Goal: Transaction & Acquisition: Subscribe to service/newsletter

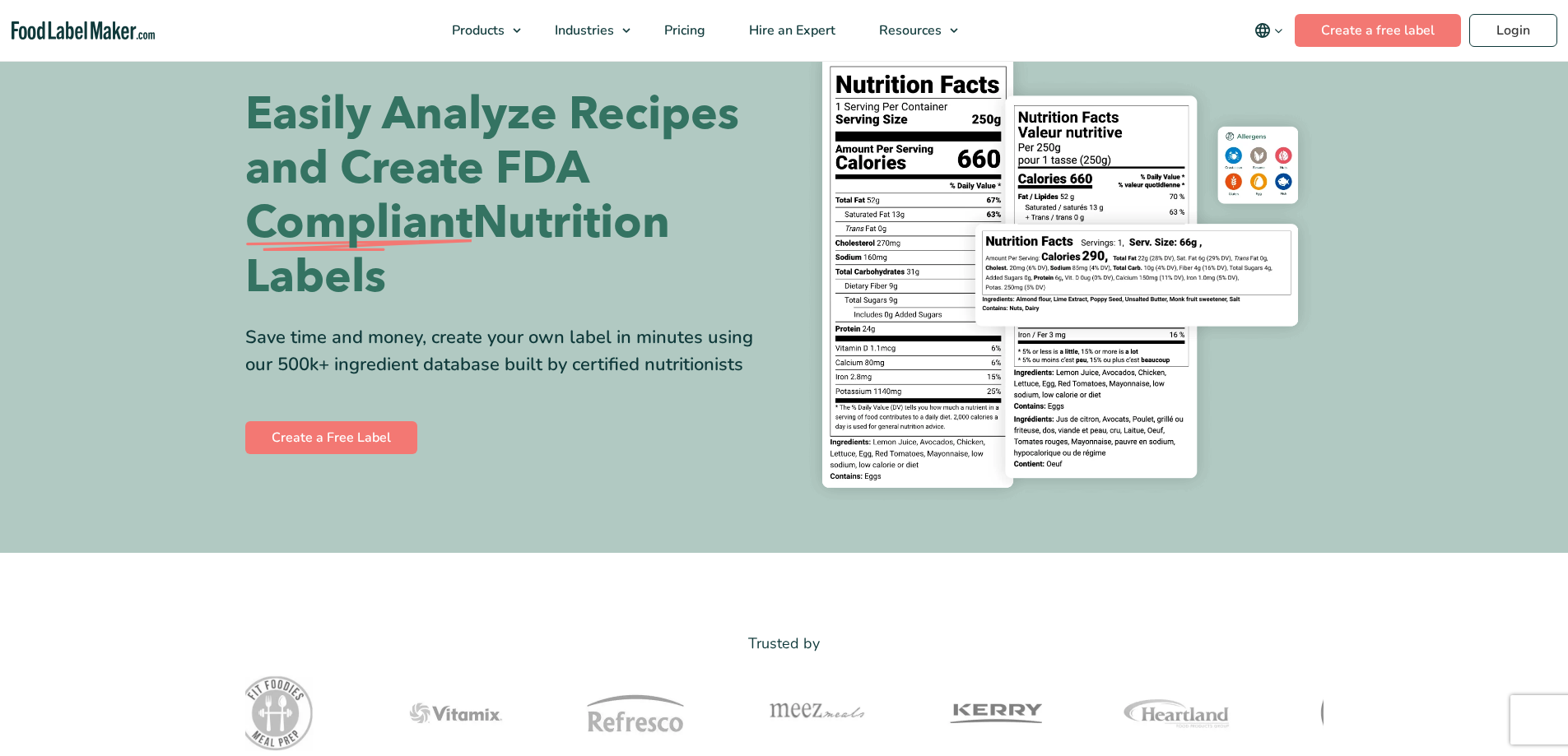
scroll to position [164, 0]
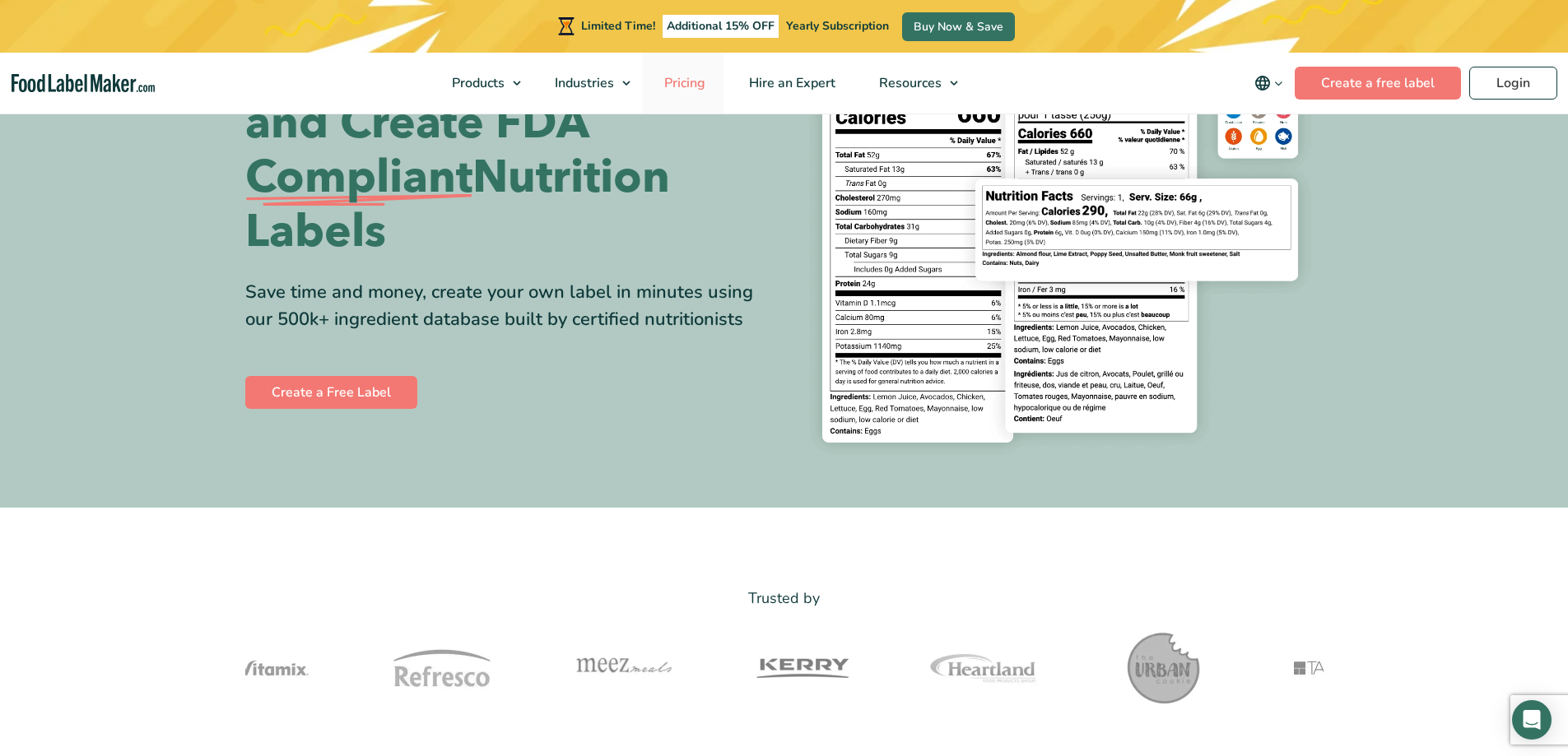
click at [682, 81] on span "Pricing" at bounding box center [682, 83] width 48 height 18
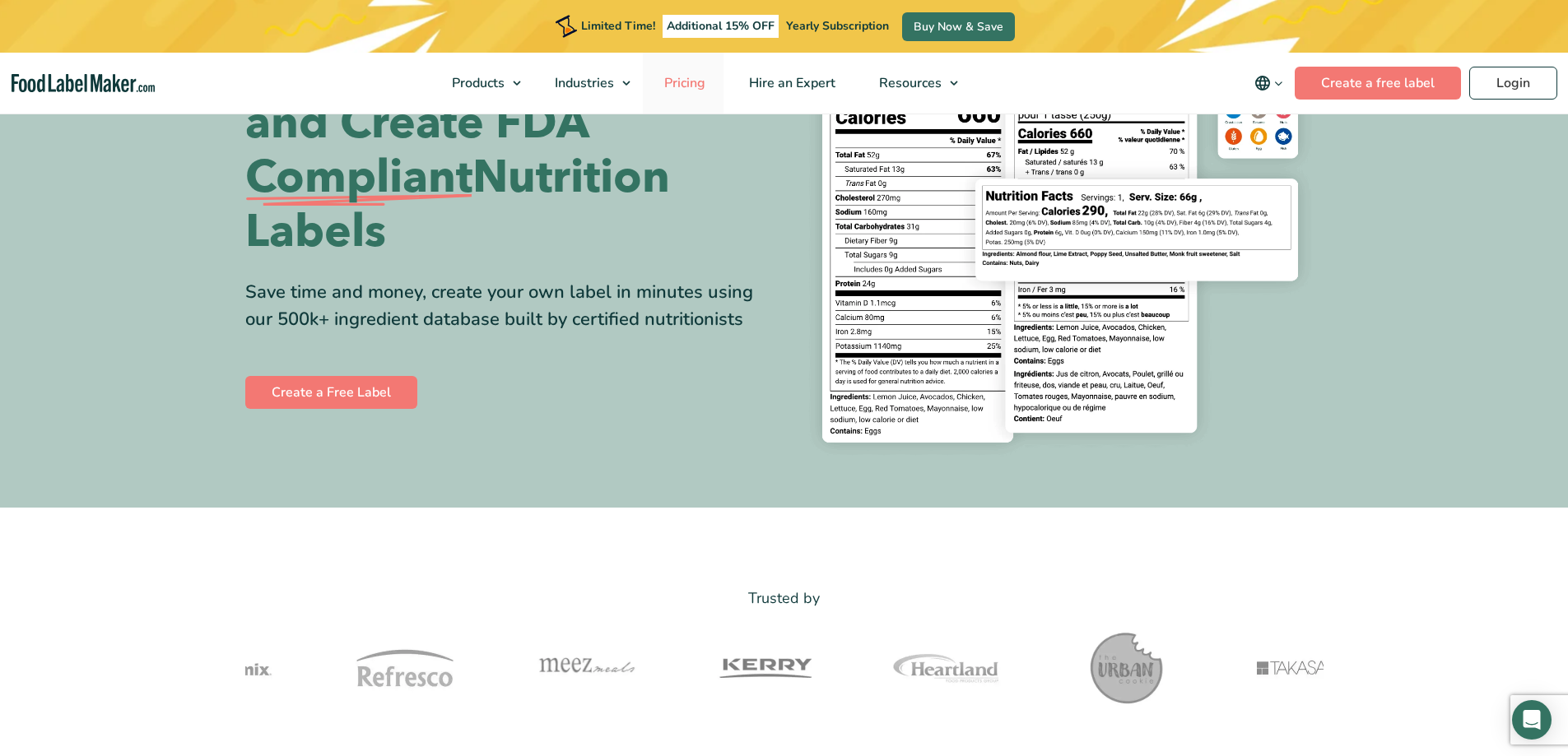
click at [682, 81] on span "Pricing" at bounding box center [682, 83] width 48 height 18
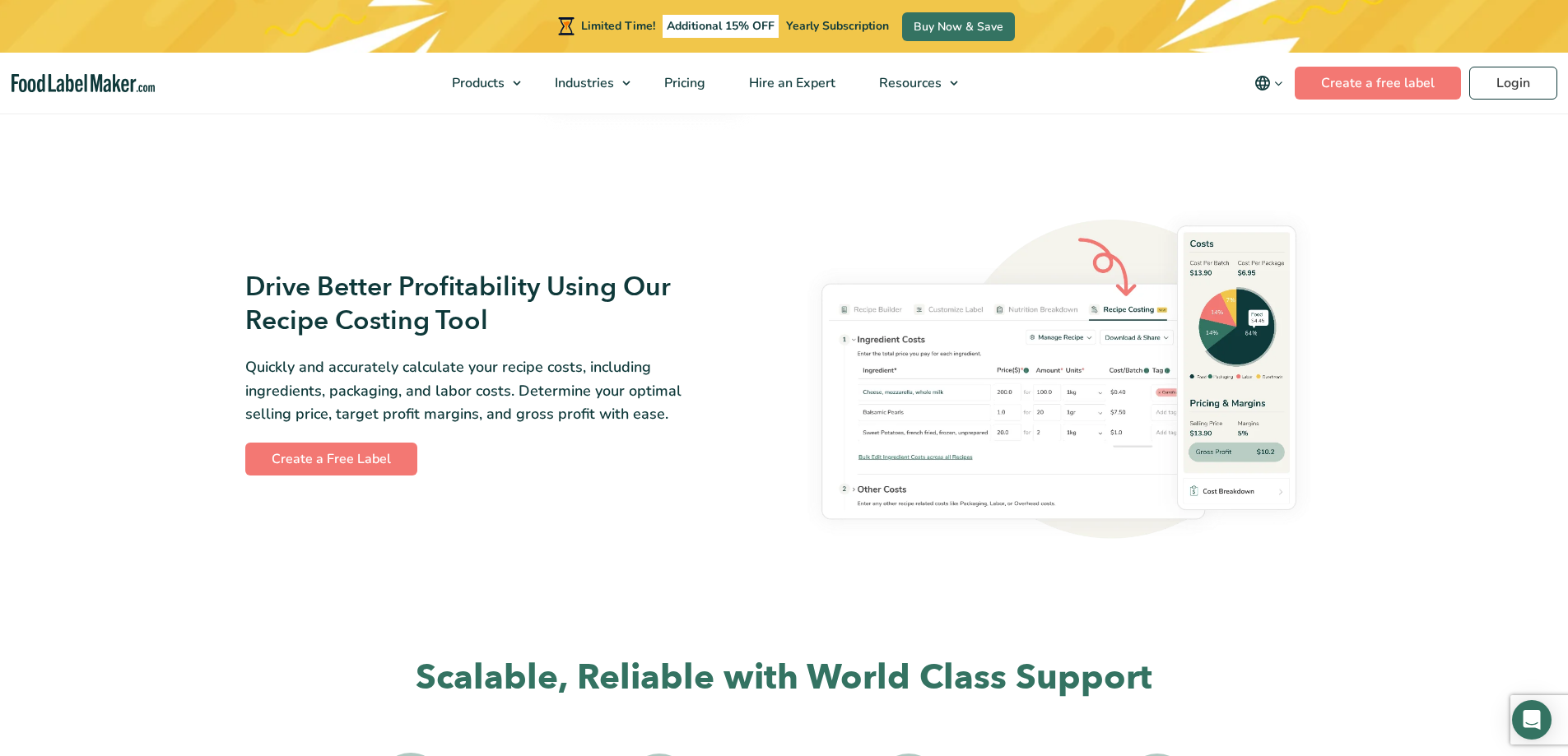
scroll to position [2715, 0]
